Goal: Information Seeking & Learning: Check status

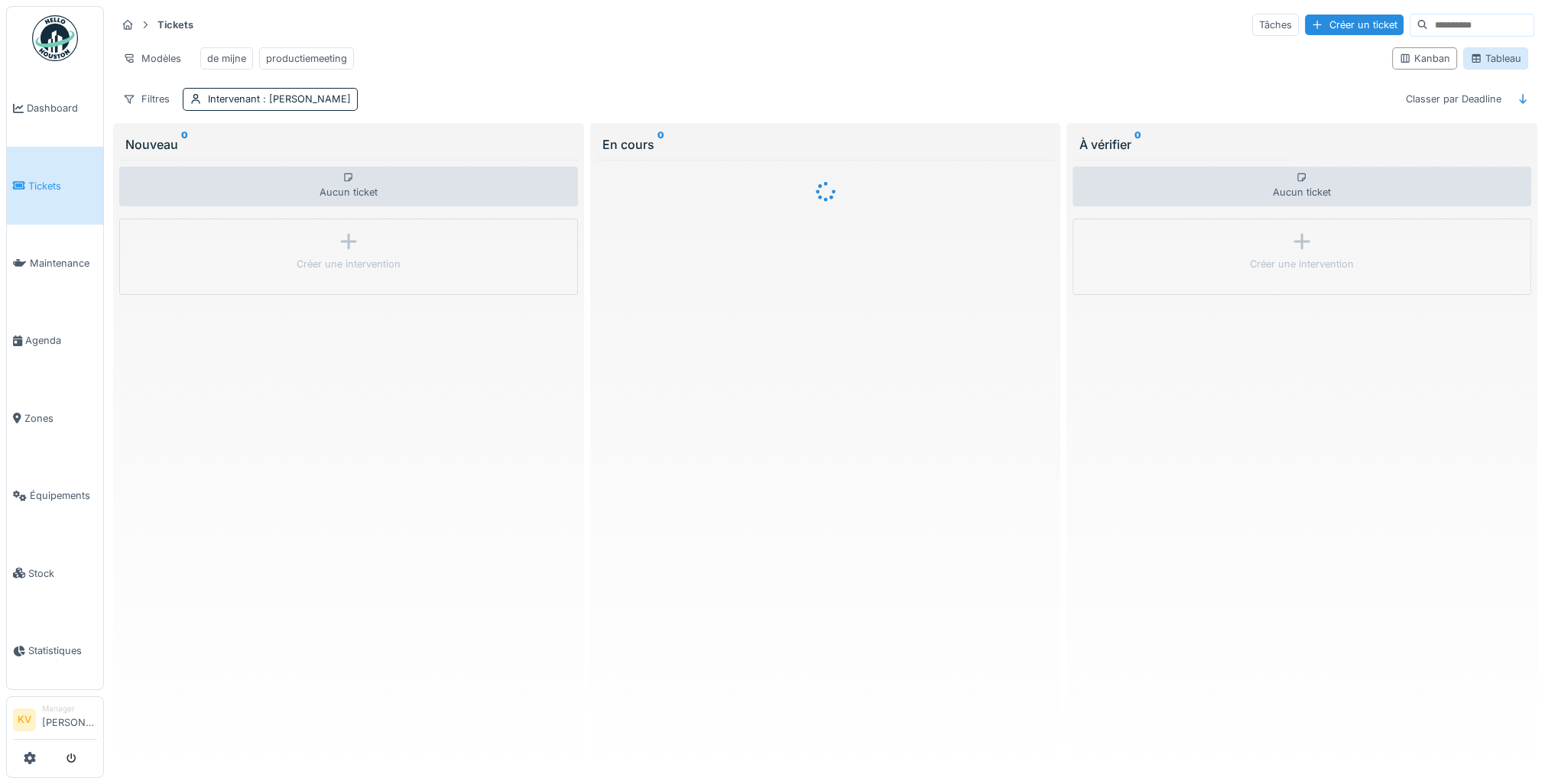
click at [1498, 66] on div "Tableau" at bounding box center [1496, 58] width 51 height 14
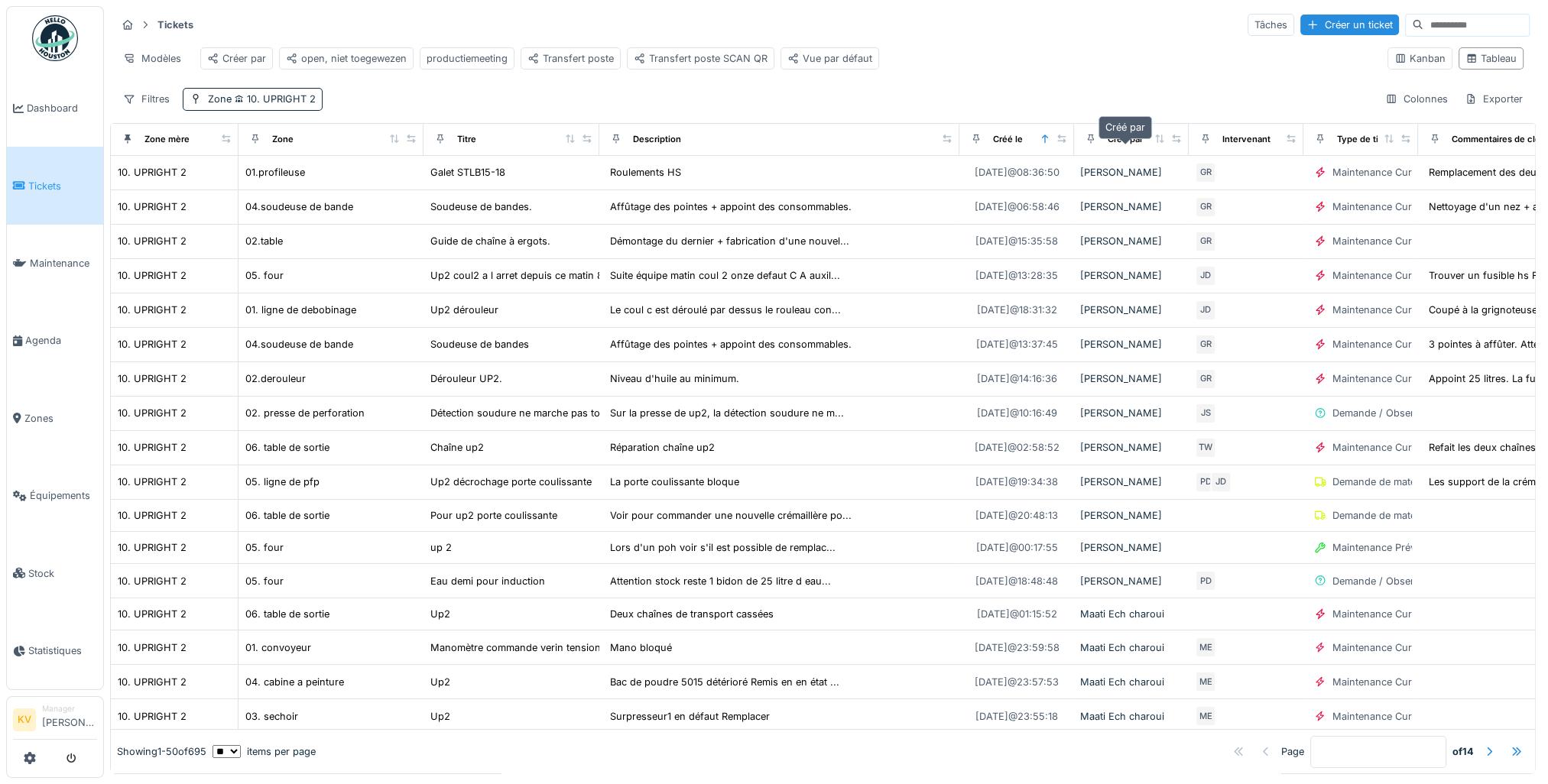
click at [1124, 146] on div "Créé par" at bounding box center [1125, 139] width 35 height 13
click at [246, 54] on div "Créer par" at bounding box center [236, 58] width 59 height 14
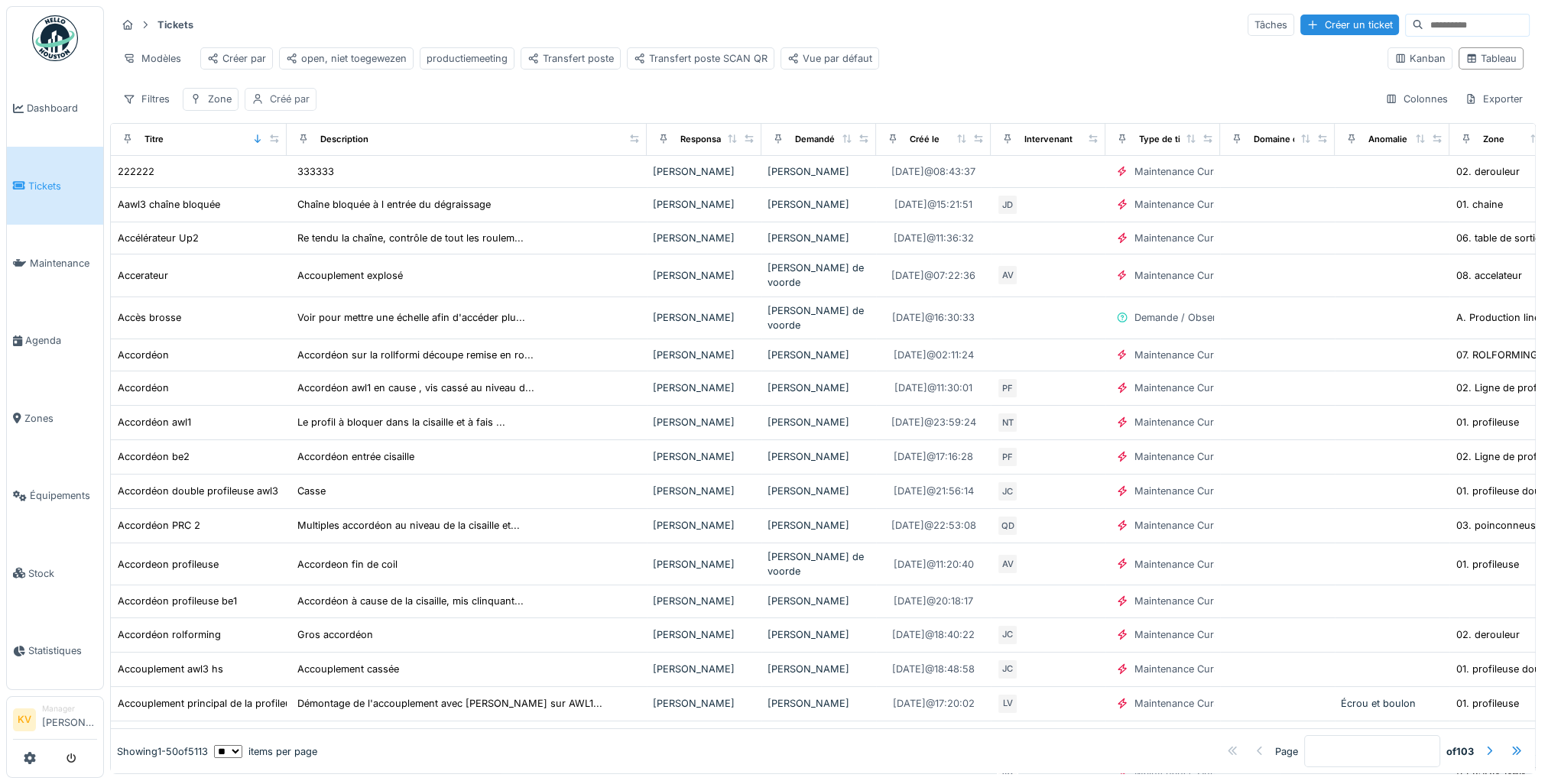
click at [291, 107] on div "Créé par" at bounding box center [289, 99] width 40 height 14
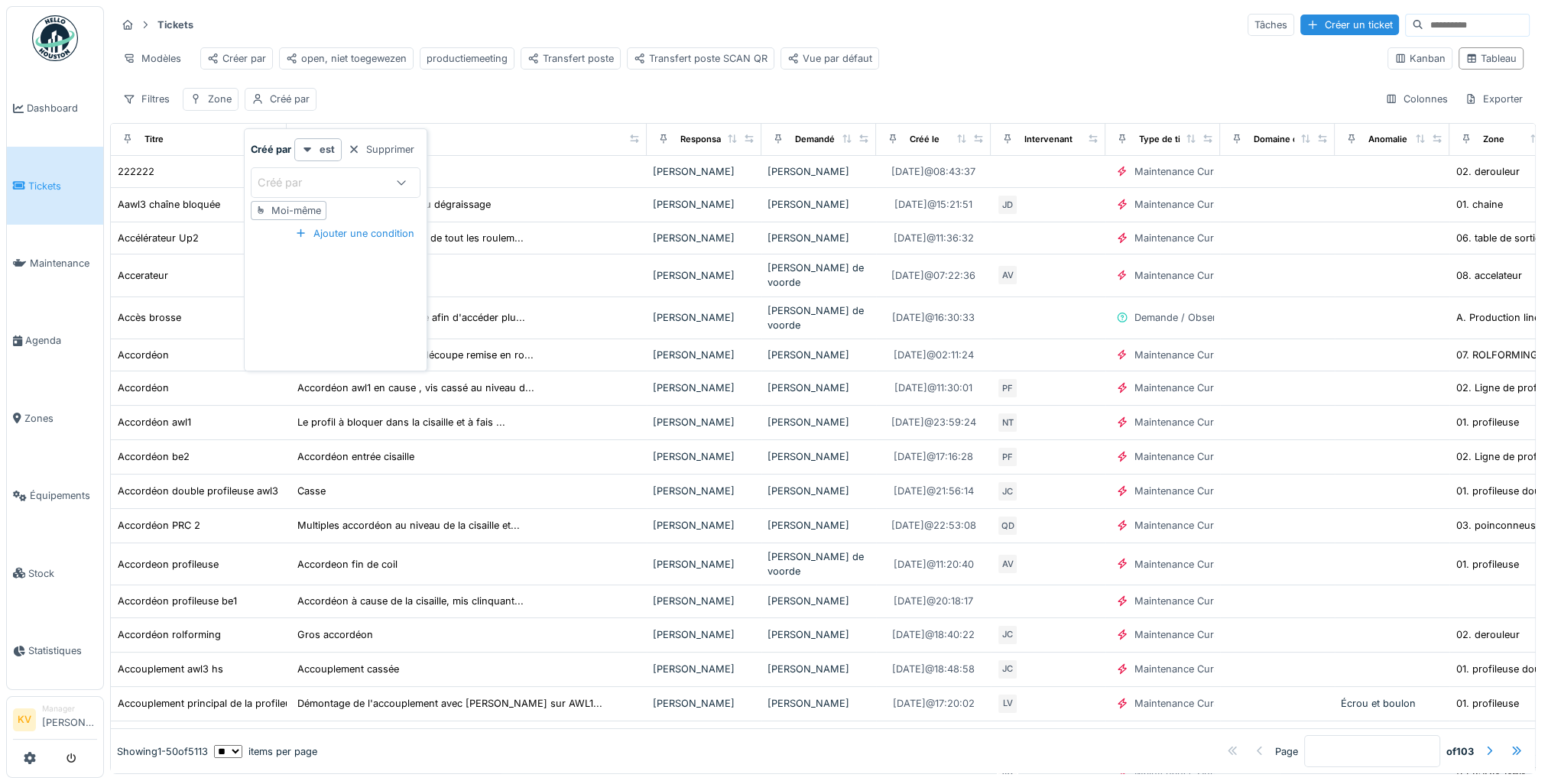
click at [286, 178] on div "Créé par" at bounding box center [290, 182] width 66 height 17
type par_I0NDk "*****"
click at [286, 295] on span "[PERSON_NAME]" at bounding box center [298, 299] width 90 height 17
type input "****"
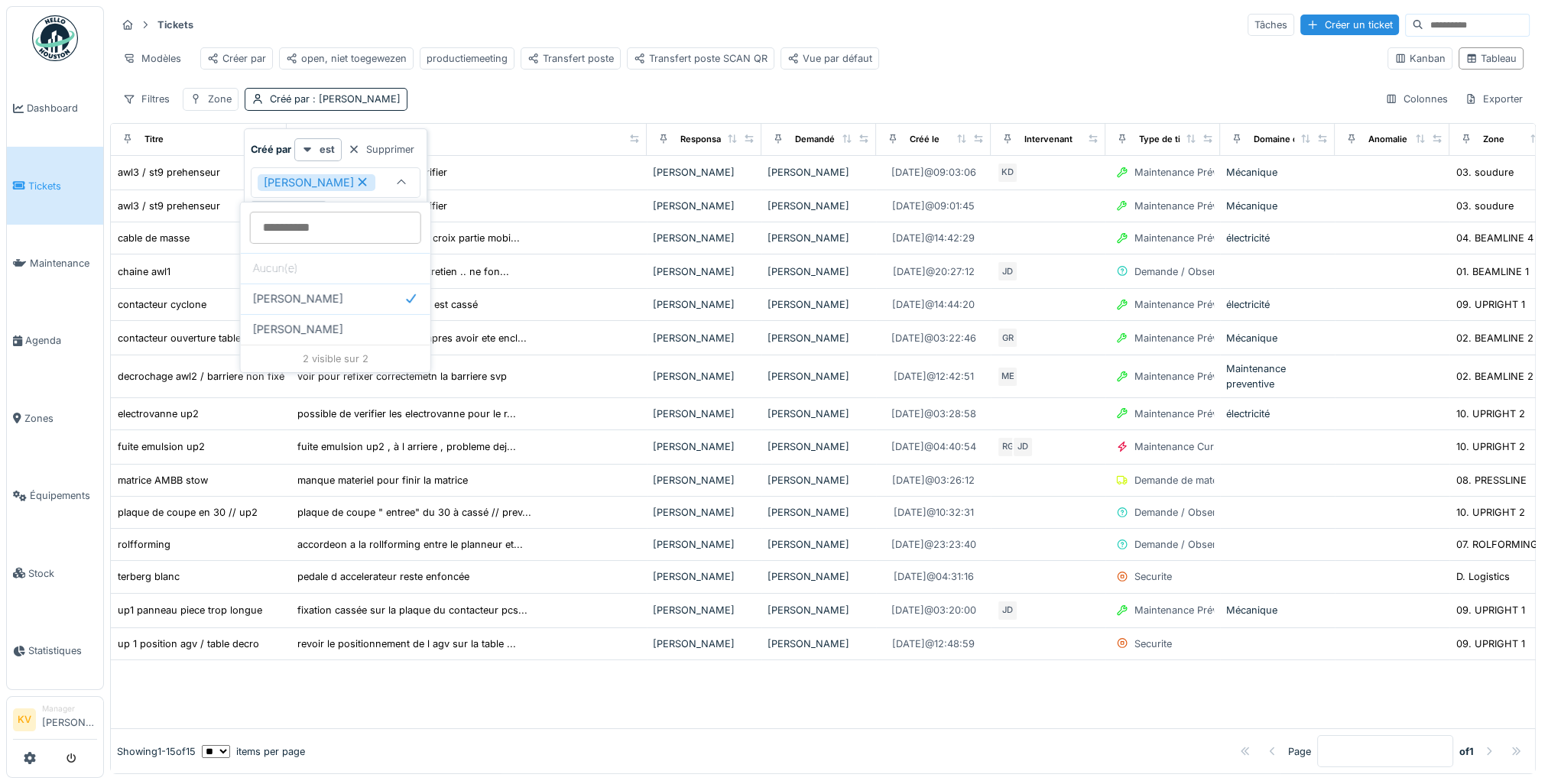
click at [532, 107] on div "Filtres Zone Créé par : [PERSON_NAME] Exporter" at bounding box center [823, 99] width 1414 height 22
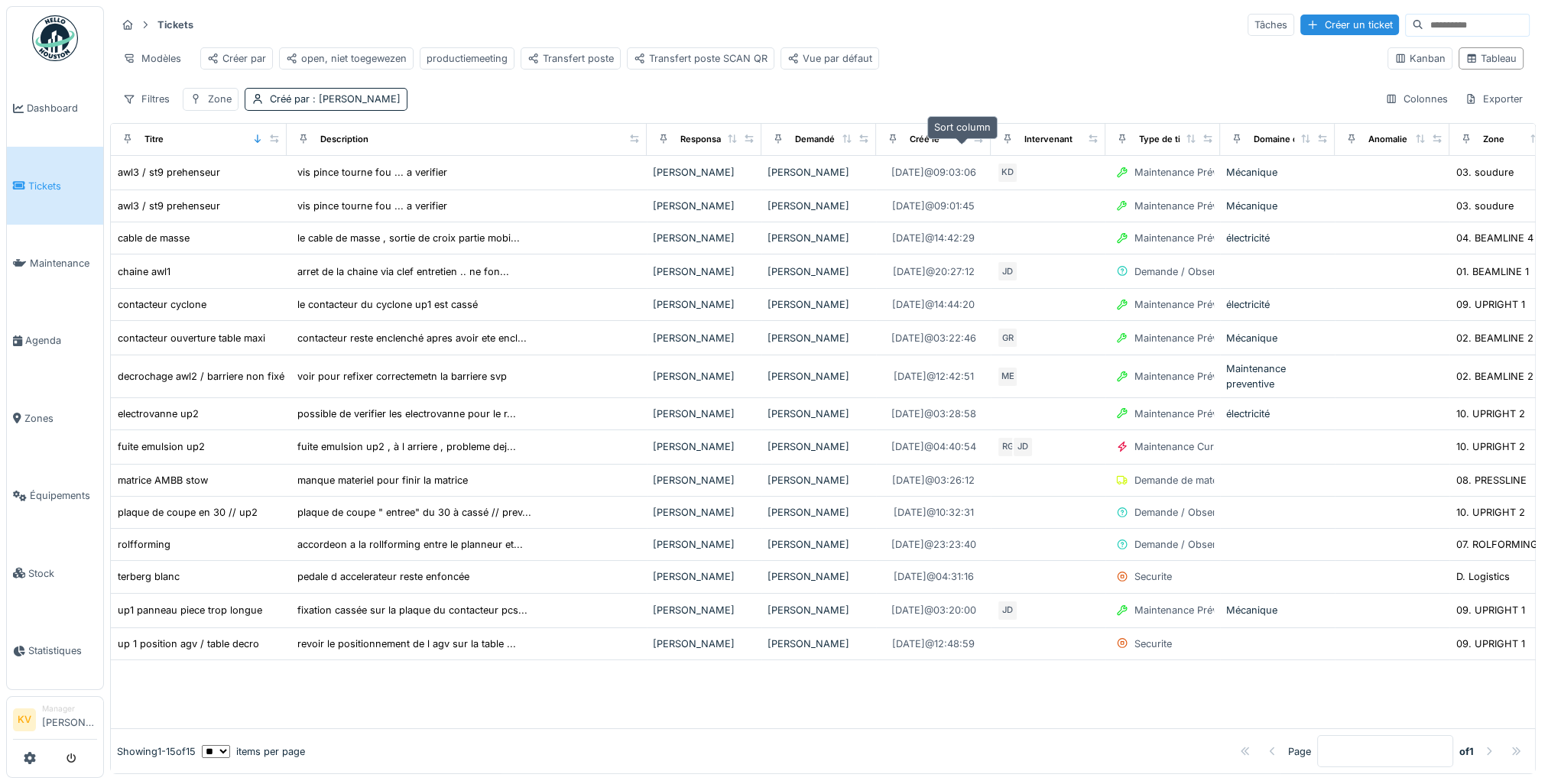
click at [963, 143] on icon at bounding box center [962, 139] width 11 height 9
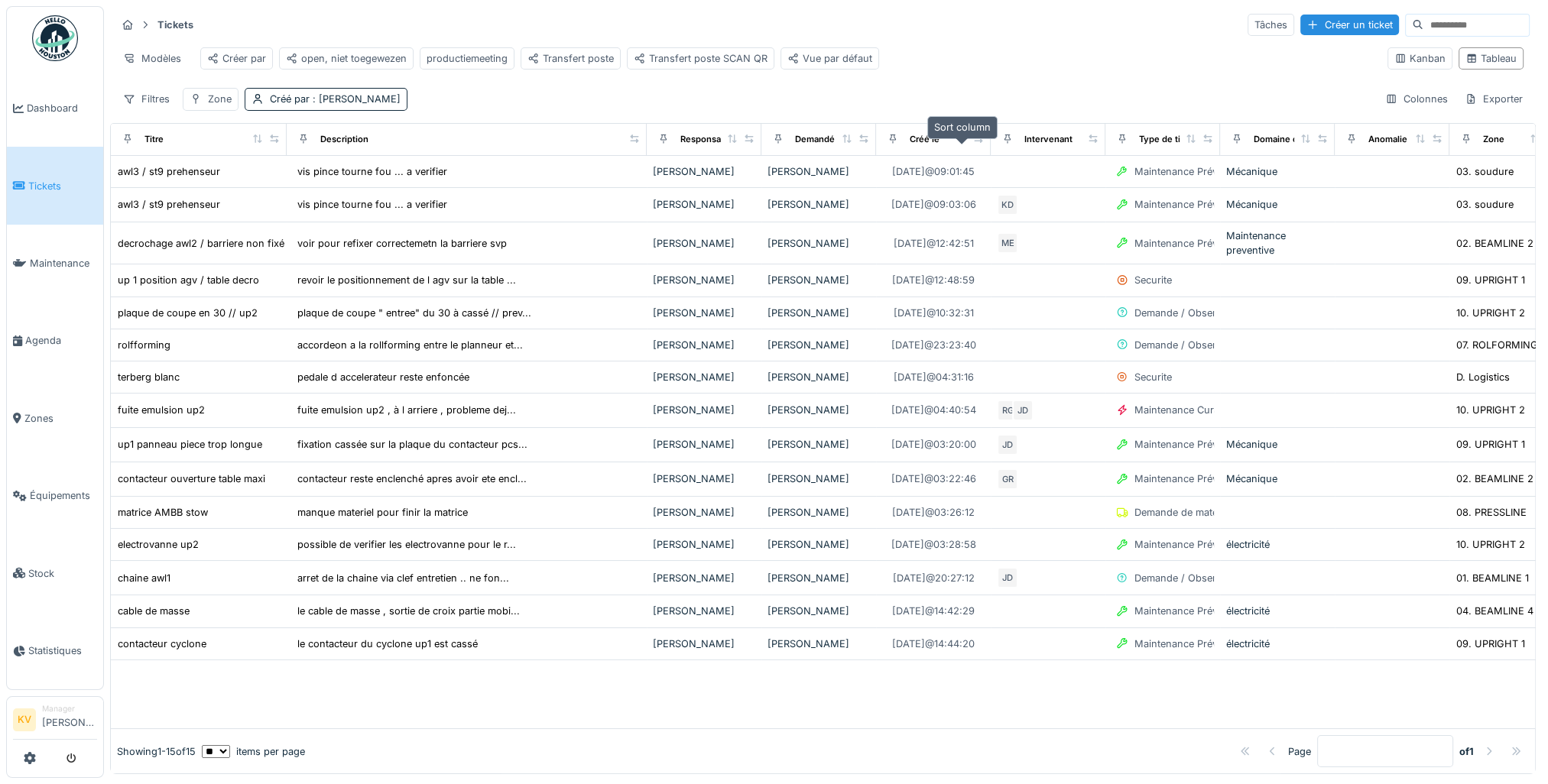
click at [959, 143] on icon at bounding box center [962, 139] width 11 height 9
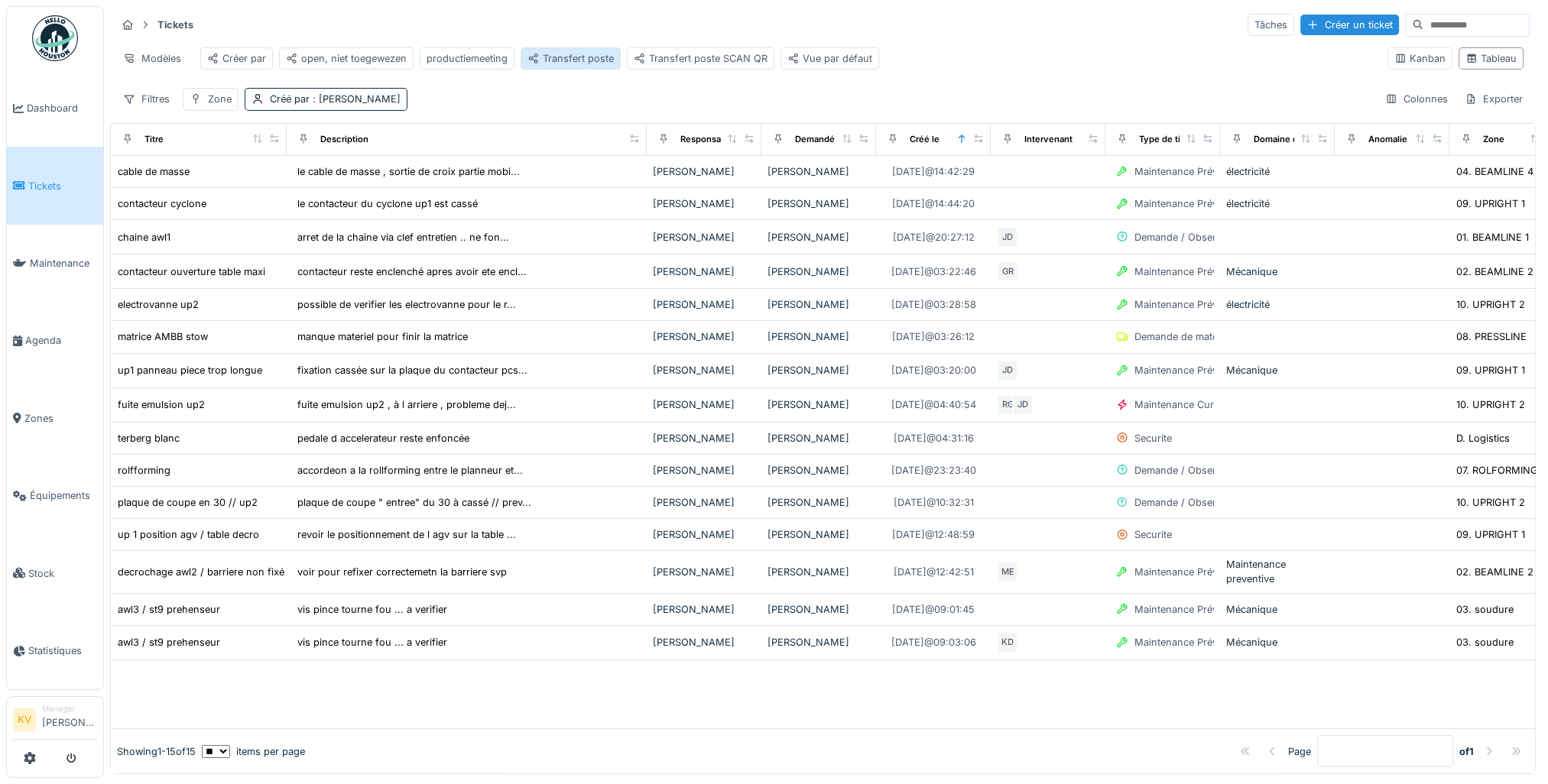
click at [587, 63] on div "Transfert poste" at bounding box center [571, 58] width 86 height 14
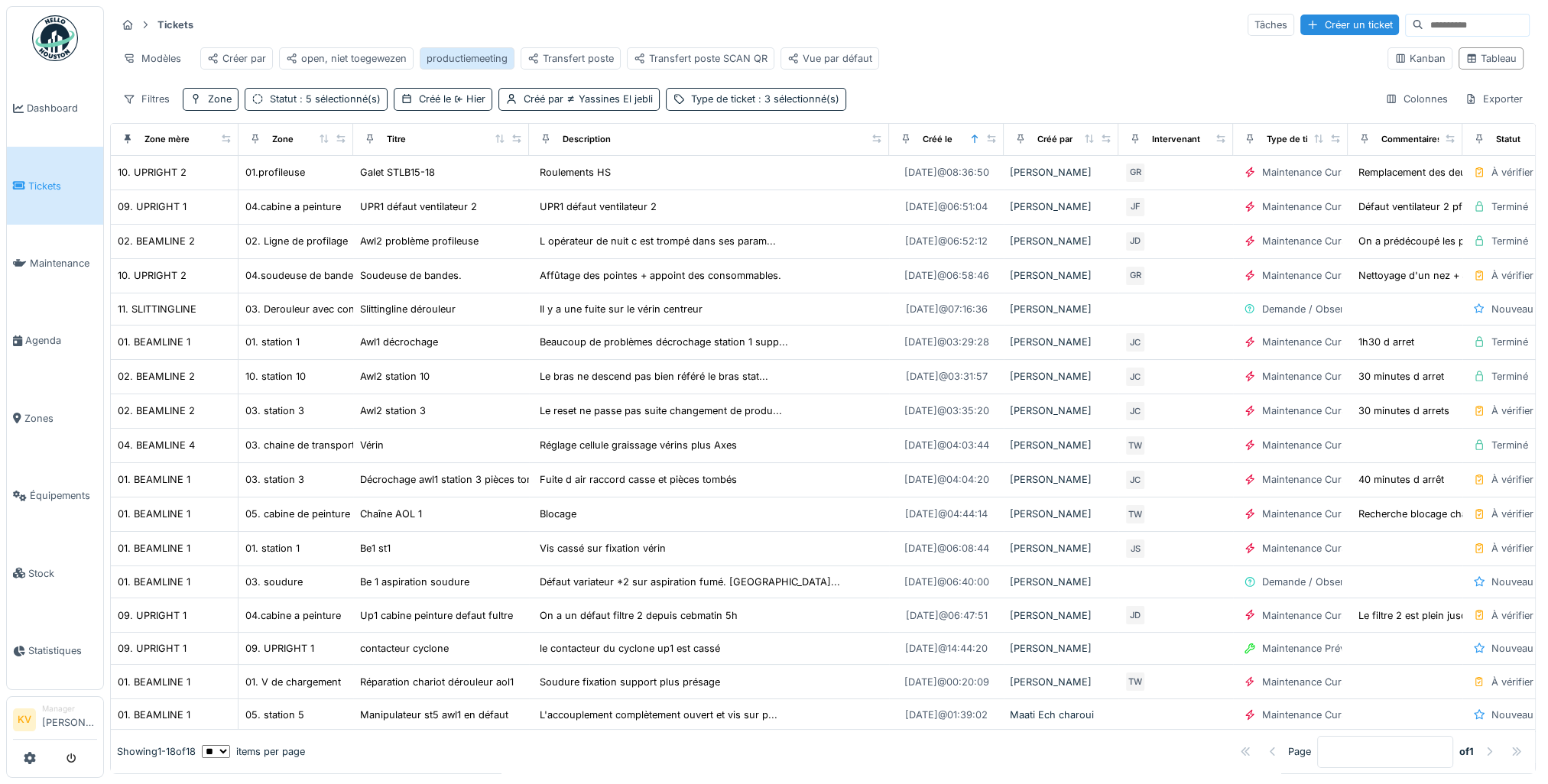
click at [466, 58] on div "productiemeeting" at bounding box center [467, 58] width 81 height 14
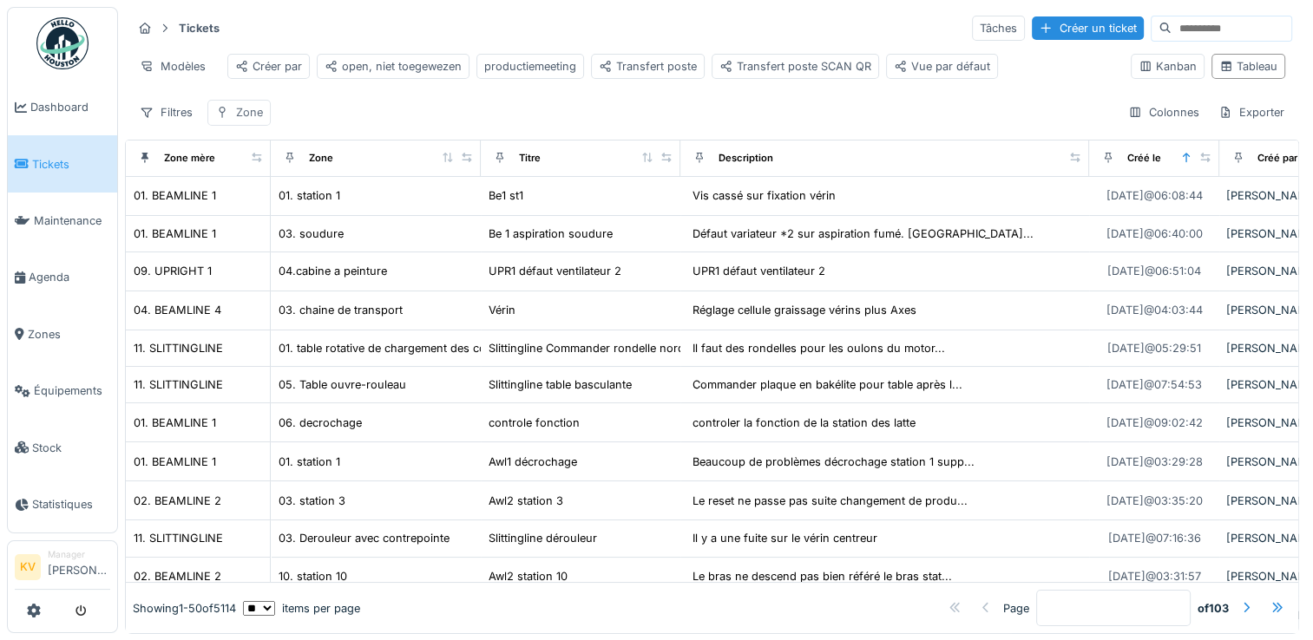
click at [258, 121] on div "Zone" at bounding box center [249, 112] width 27 height 16
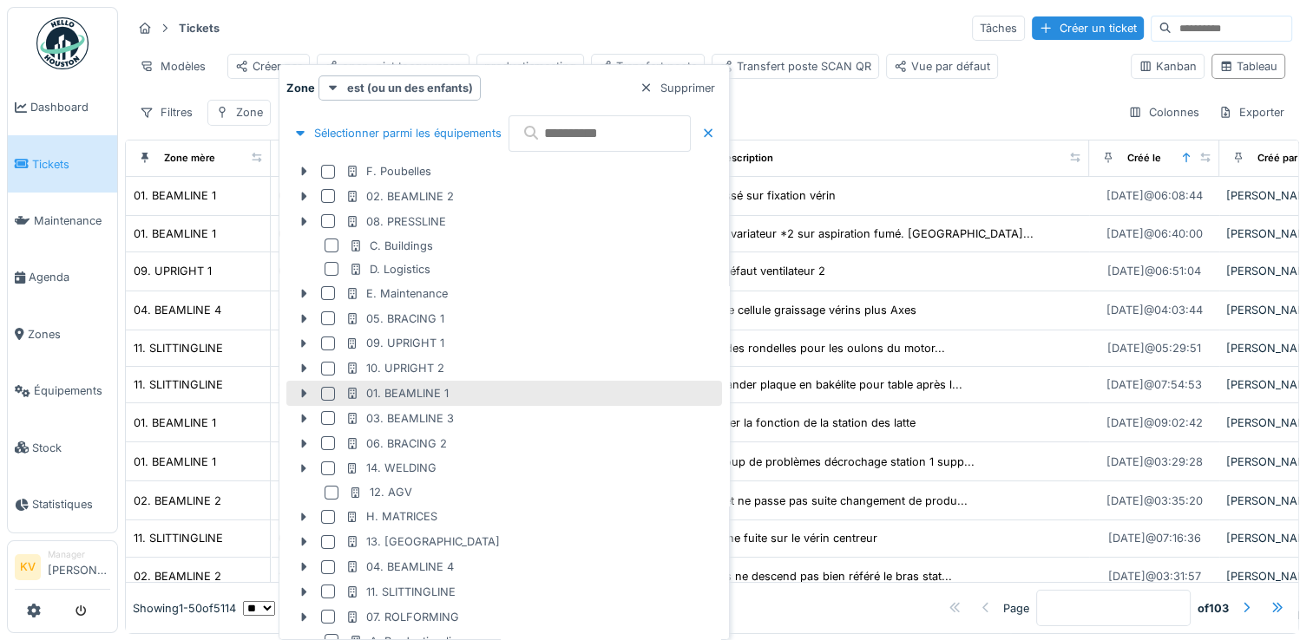
click at [325, 391] on div at bounding box center [328, 394] width 14 height 14
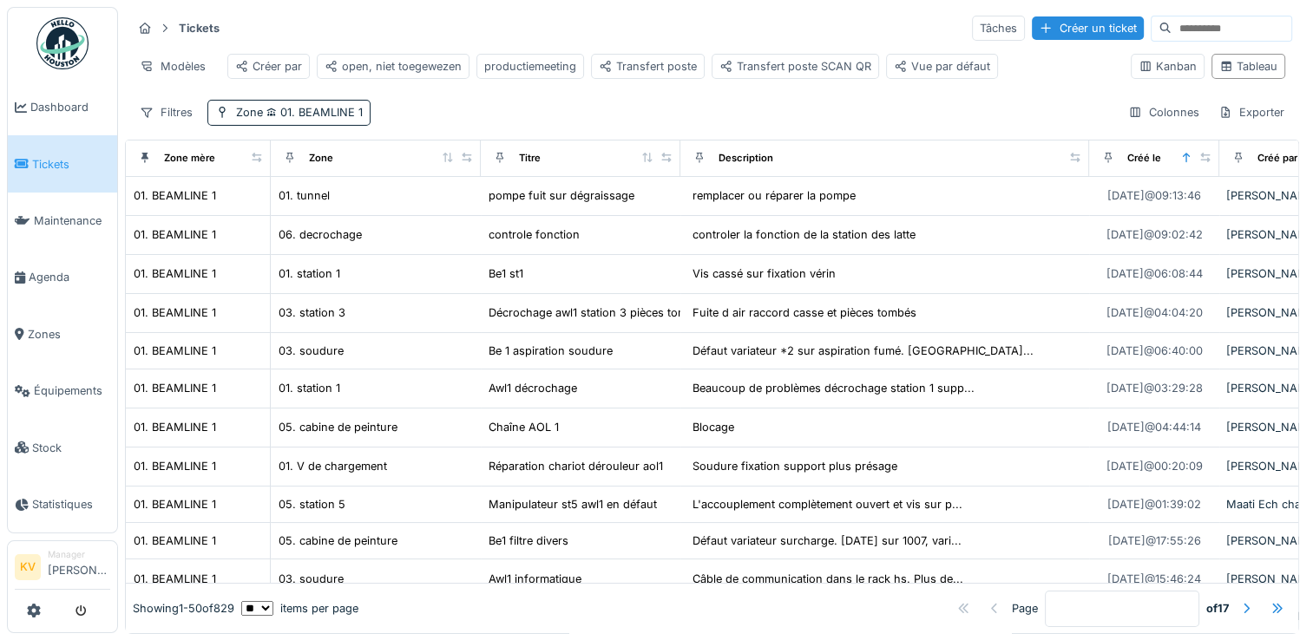
click at [464, 106] on div "Tickets Tâches Créer un ticket Modèles Créer par open, niet toegewezen producti…" at bounding box center [712, 70] width 1174 height 126
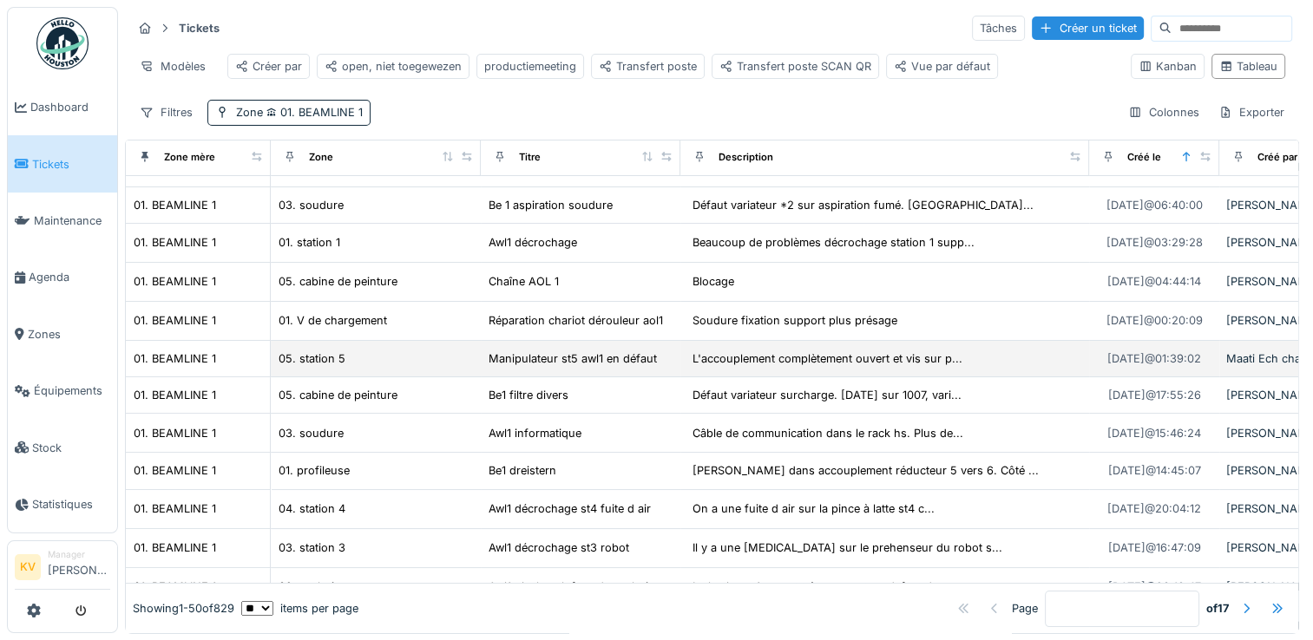
scroll to position [153, 0]
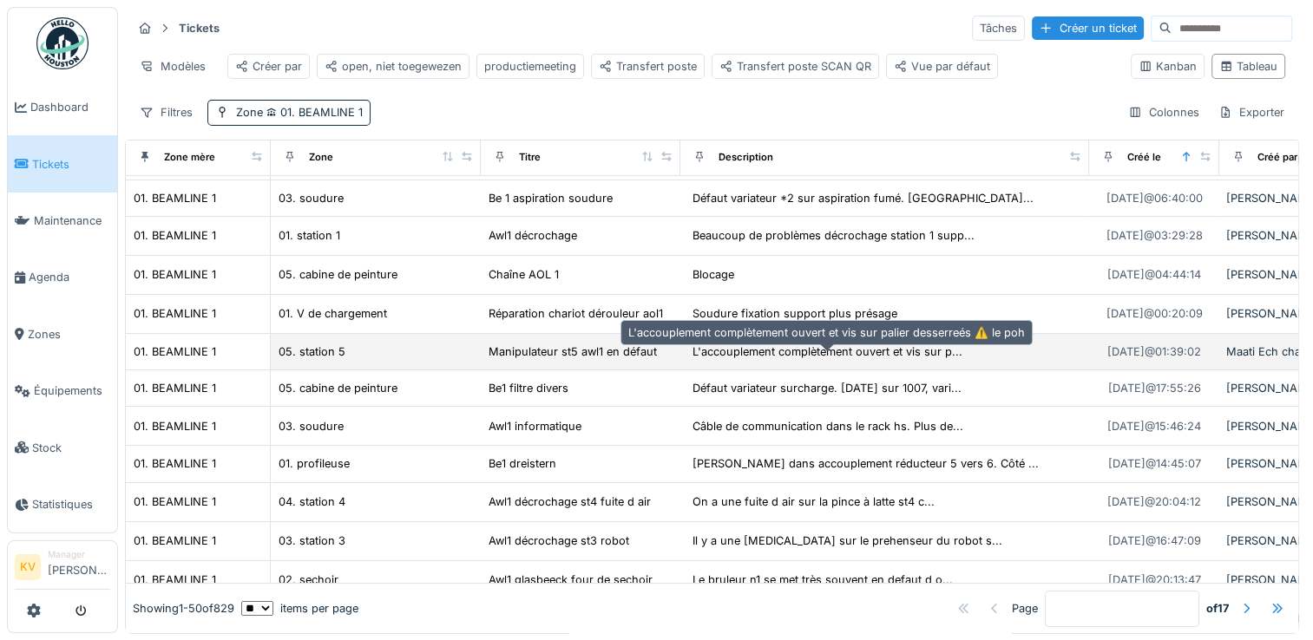
click at [842, 360] on div "L'accouplement complètement ouvert et vis sur p..." at bounding box center [828, 352] width 270 height 16
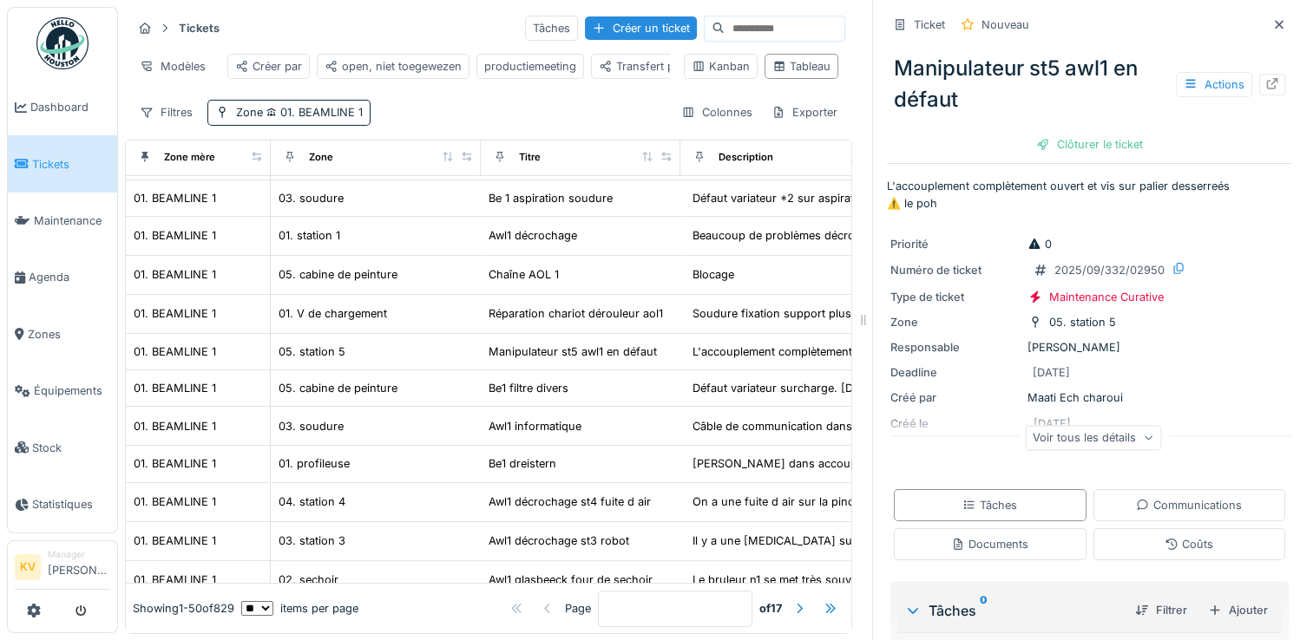
scroll to position [125, 0]
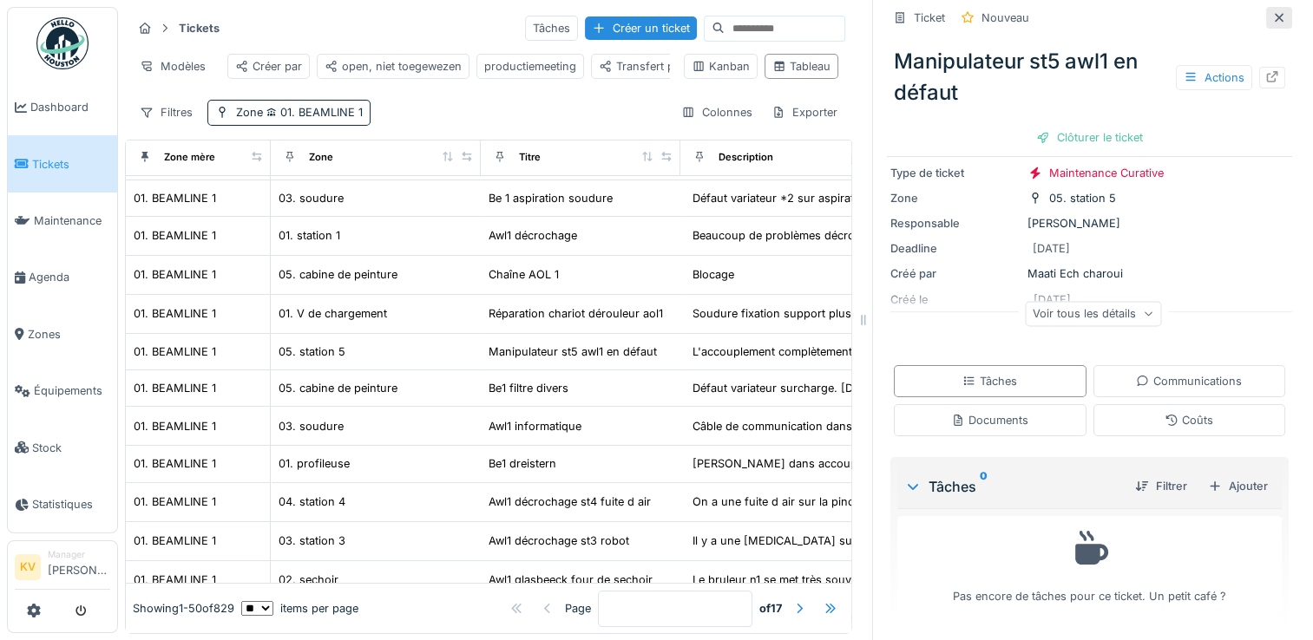
click at [1272, 13] on icon at bounding box center [1279, 17] width 14 height 11
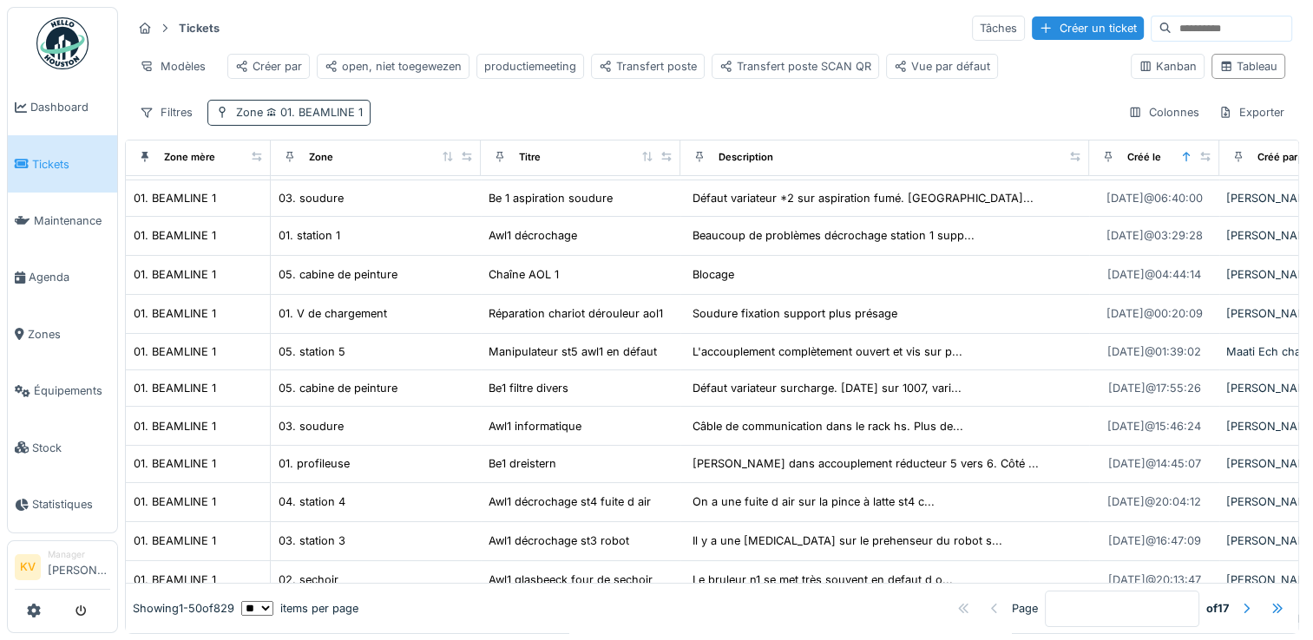
click at [340, 119] on span "01. BEAMLINE 1" at bounding box center [313, 112] width 100 height 13
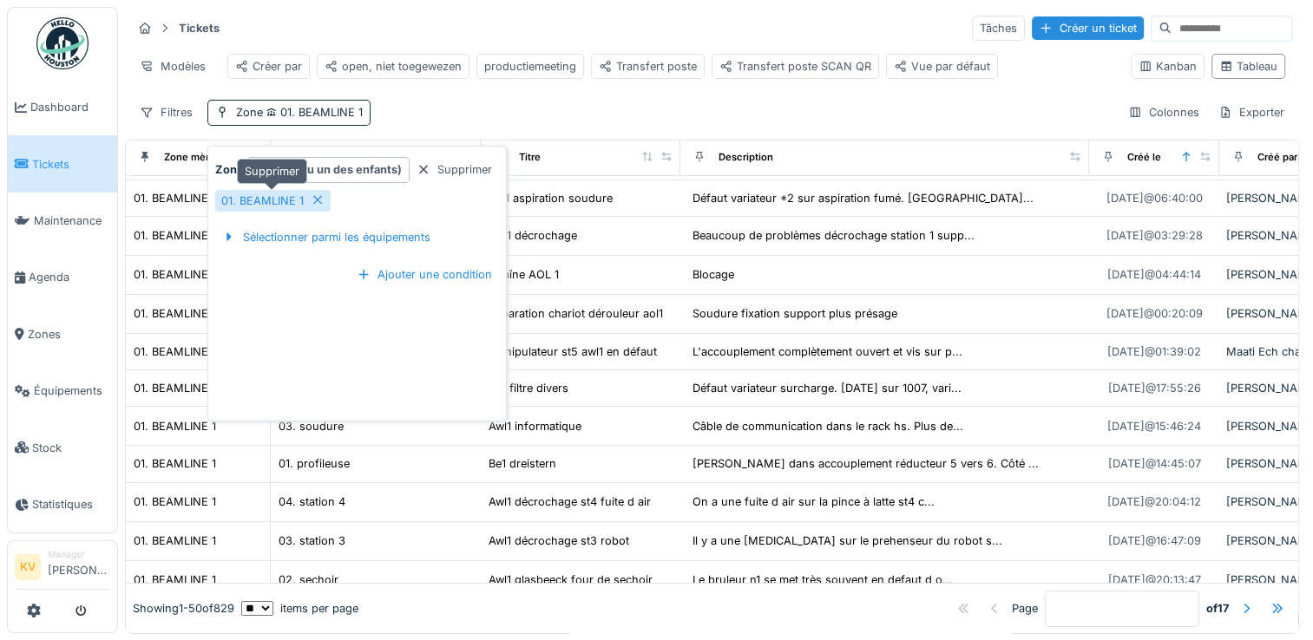
click at [316, 199] on icon at bounding box center [317, 200] width 9 height 9
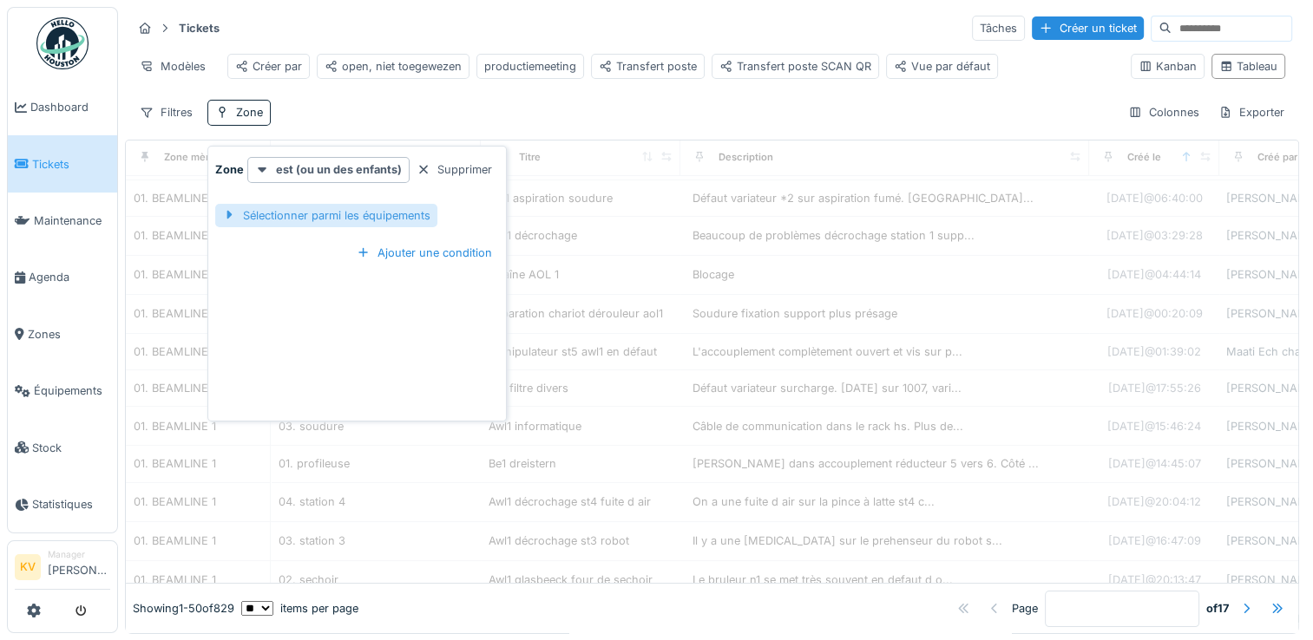
click at [323, 219] on div "Sélectionner parmi les équipements" at bounding box center [326, 215] width 222 height 23
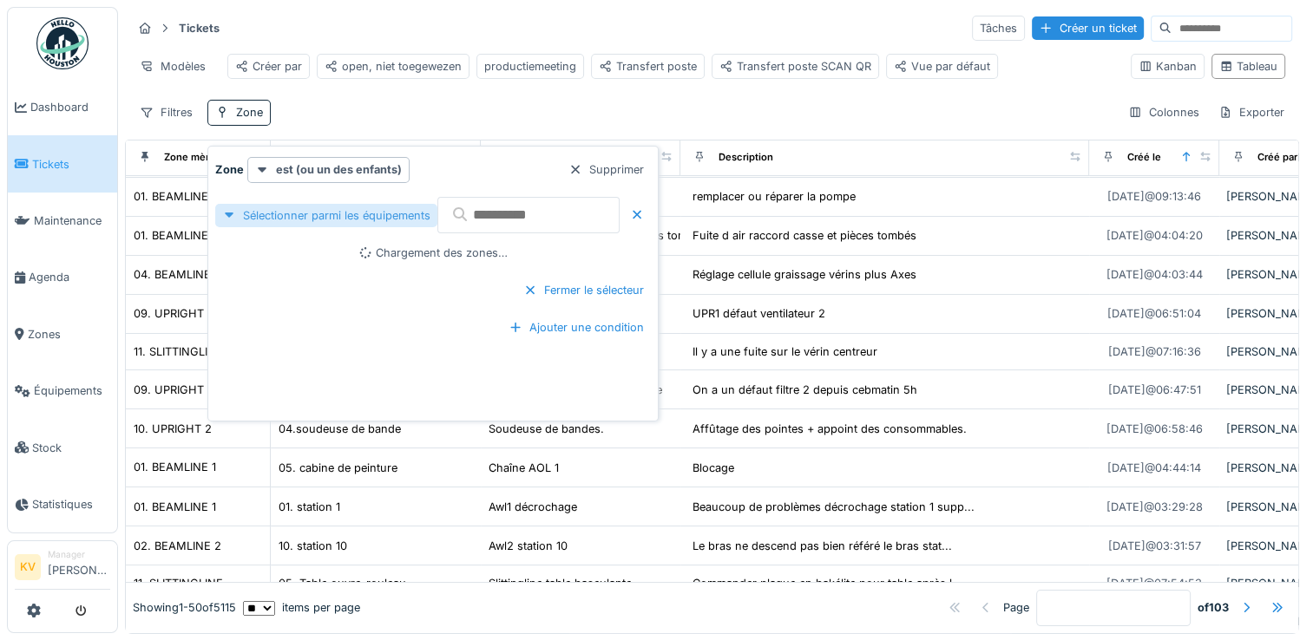
scroll to position [228, 0]
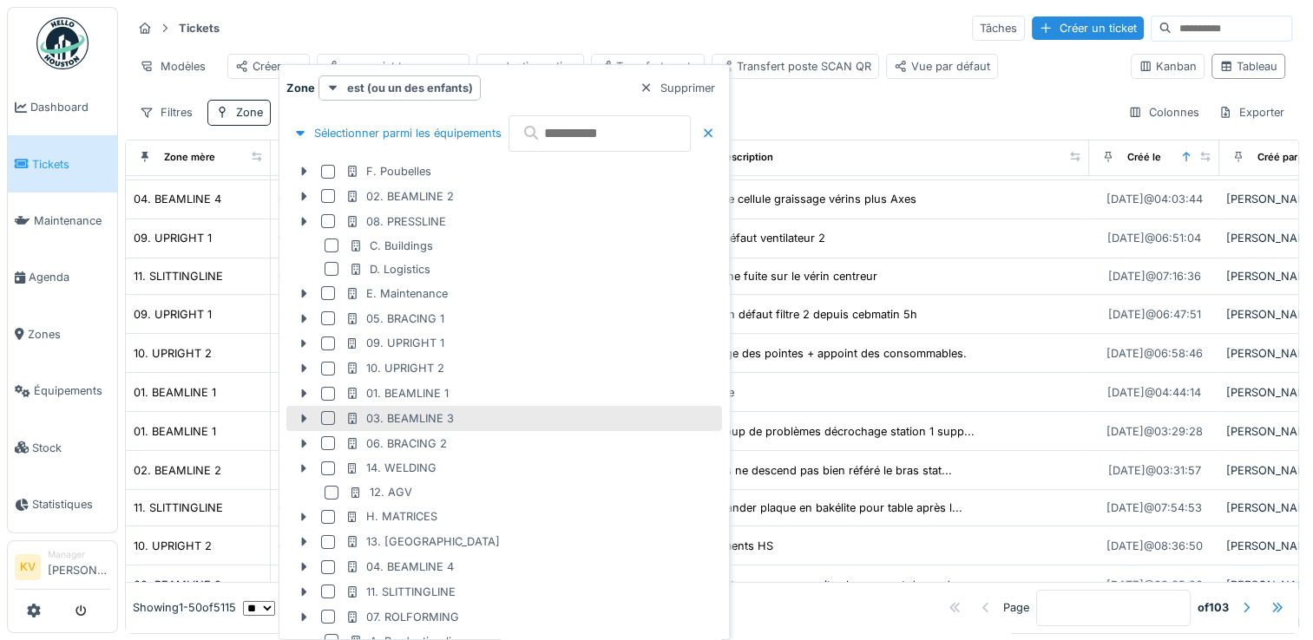
click at [321, 417] on div at bounding box center [328, 418] width 14 height 14
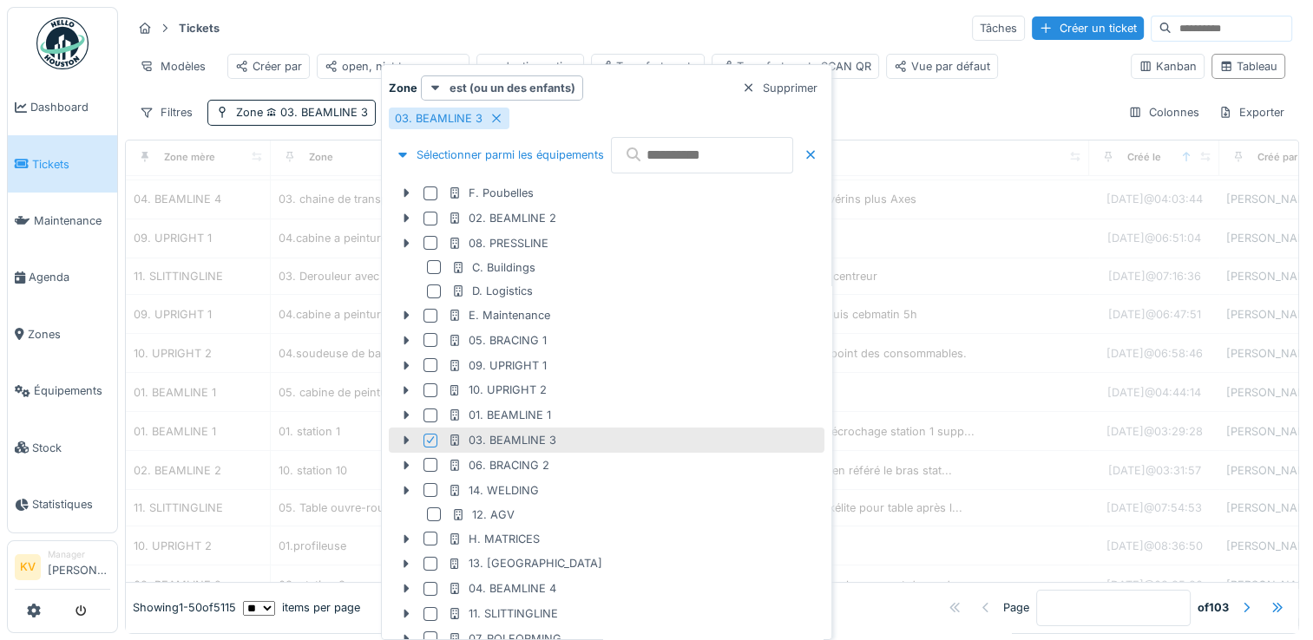
click at [710, 20] on div "Tickets Tâches Créer un ticket" at bounding box center [712, 28] width 1160 height 29
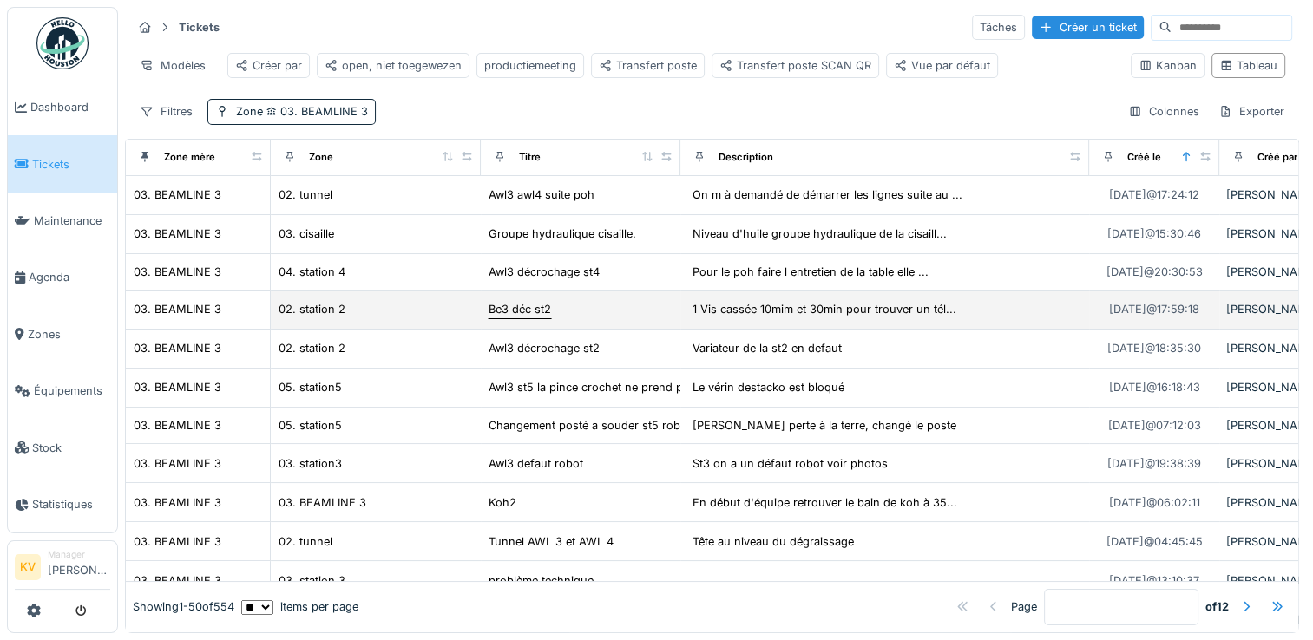
scroll to position [0, 0]
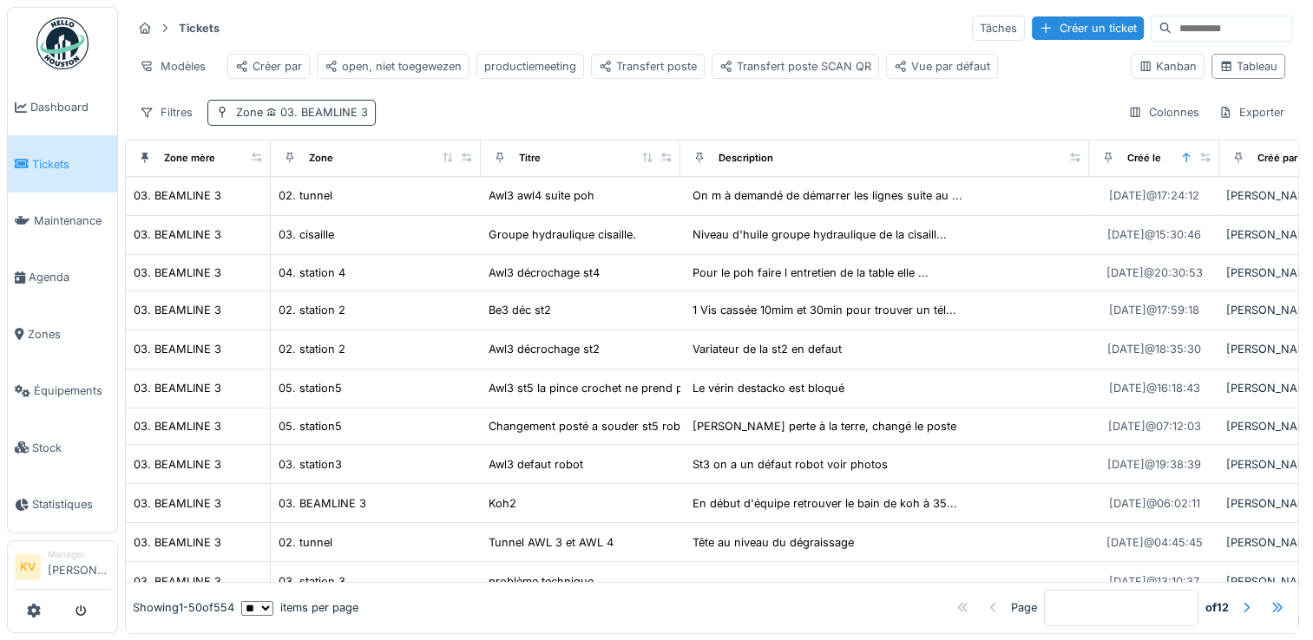
click at [347, 119] on span "03. BEAMLINE 3" at bounding box center [315, 112] width 105 height 13
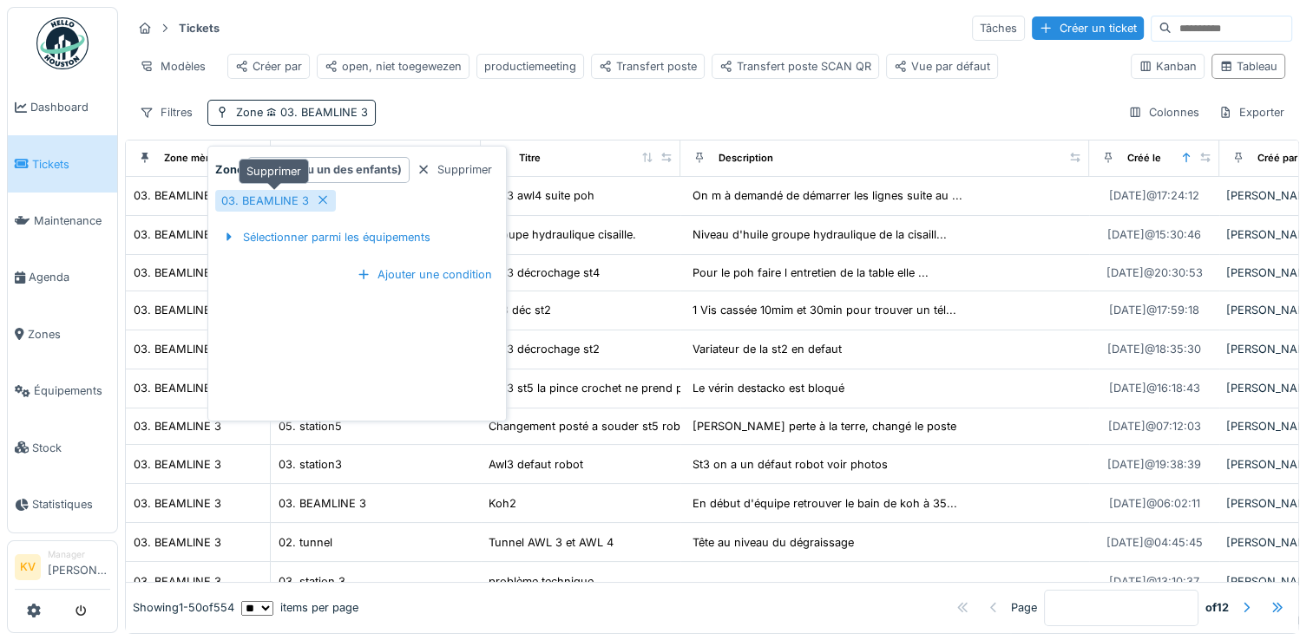
click at [320, 197] on icon at bounding box center [323, 199] width 14 height 11
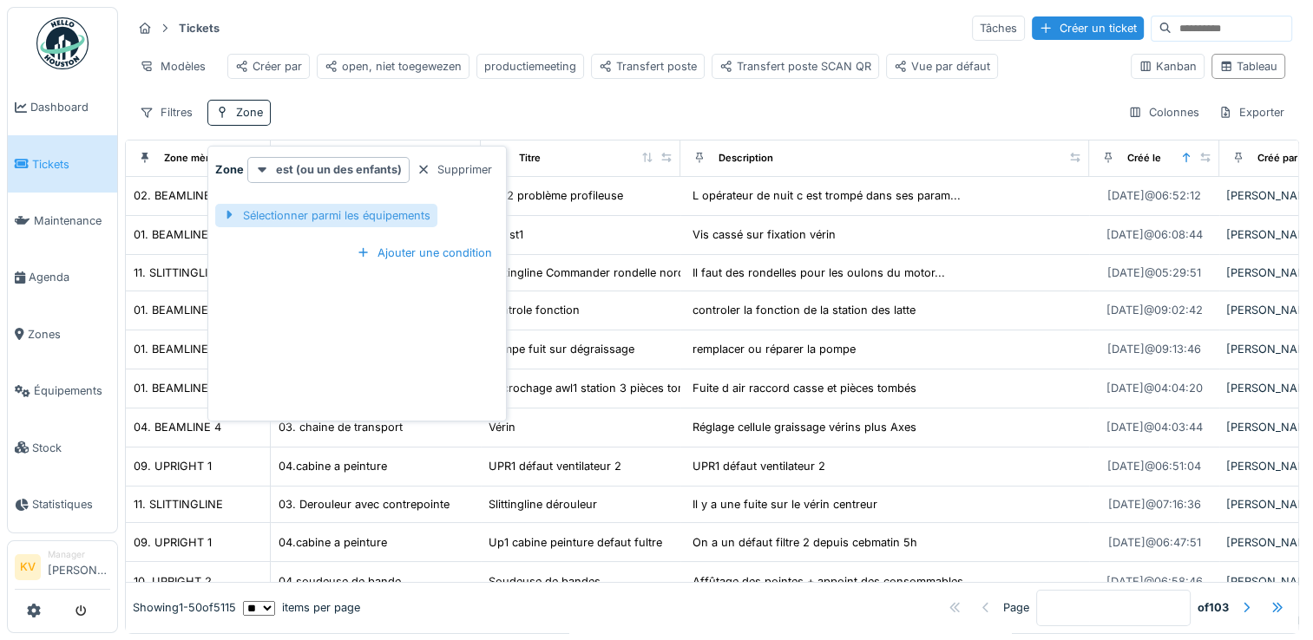
click at [333, 211] on div "Sélectionner parmi les équipements" at bounding box center [326, 215] width 222 height 23
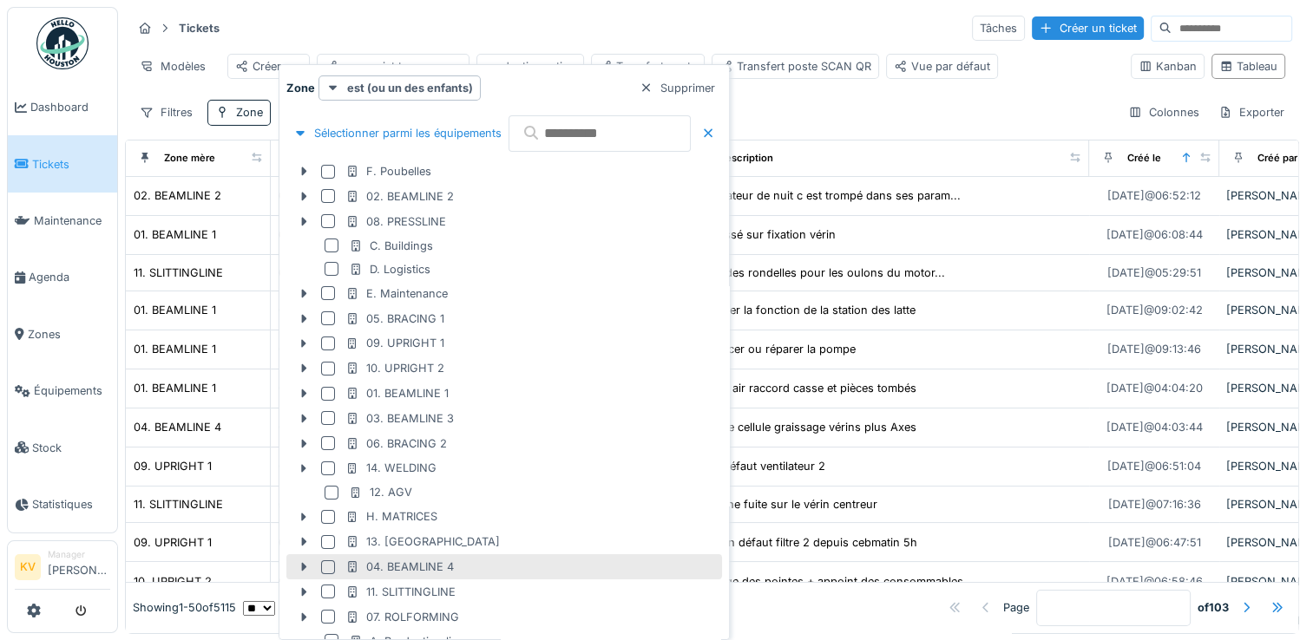
click at [326, 571] on div at bounding box center [328, 568] width 14 height 14
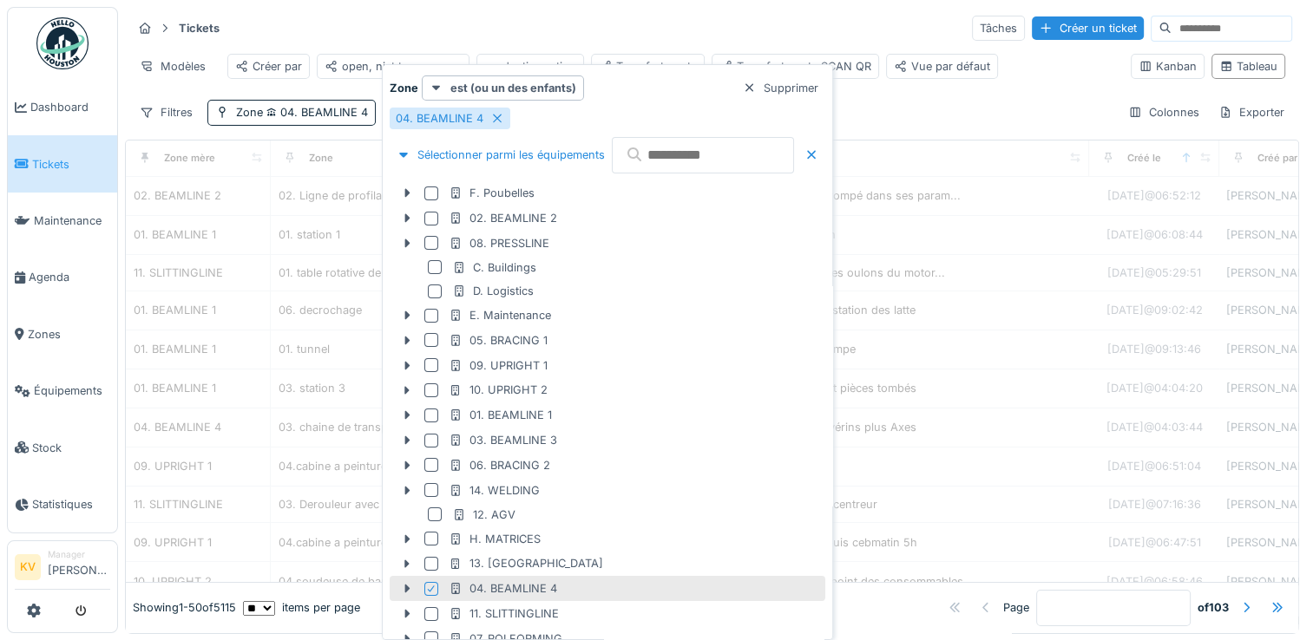
click at [640, 34] on div "Tickets Tâches Créer un ticket" at bounding box center [712, 28] width 1160 height 29
